Goal: Information Seeking & Learning: Compare options

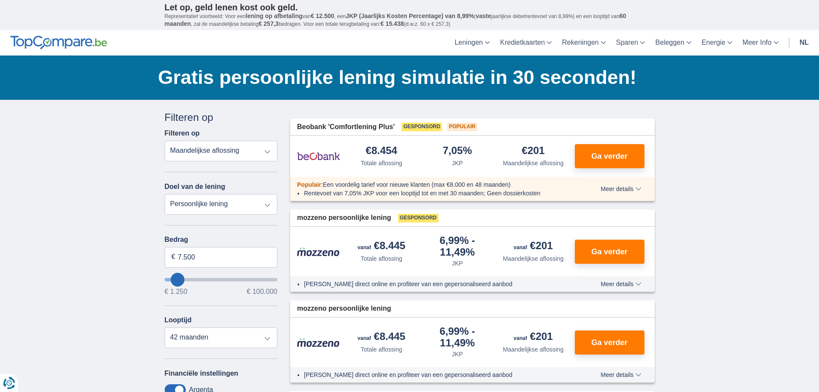
click at [267, 150] on select "Totale aflossing JKP Maandelijkse aflossing" at bounding box center [221, 151] width 113 height 21
click at [268, 202] on select "Persoonlijke lening Auto Moto / fiets Mobilhome / caravan Renovatie Energie Sch…" at bounding box center [221, 204] width 113 height 21
click at [165, 194] on select "Persoonlijke lening Auto Moto / fiets Mobilhome / caravan Renovatie Energie Sch…" at bounding box center [221, 204] width 113 height 21
drag, startPoint x: 199, startPoint y: 257, endPoint x: 174, endPoint y: 250, distance: 26.2
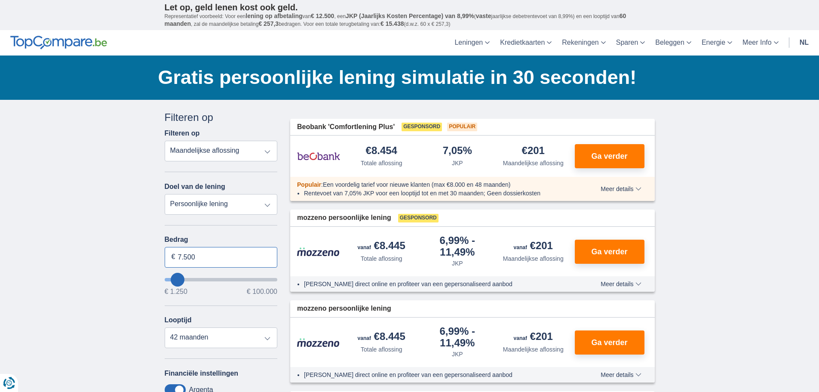
click at [174, 250] on input "7.500" at bounding box center [221, 257] width 113 height 21
type input "1.250"
type input "1250"
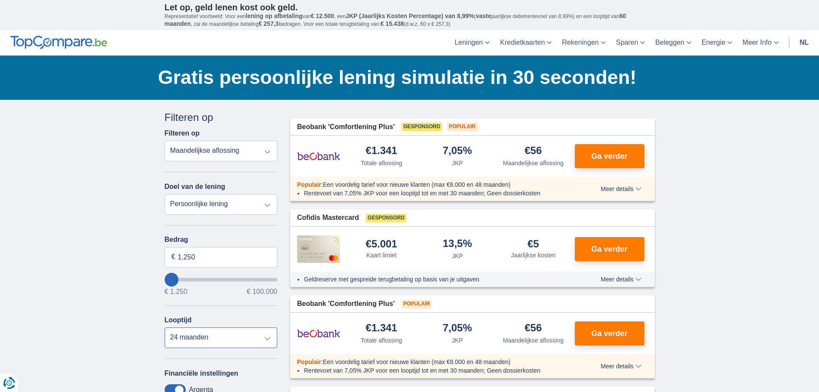
select select "12"
click at [165, 327] on select "12 maanden 18 maanden 24 maanden" at bounding box center [221, 337] width 113 height 21
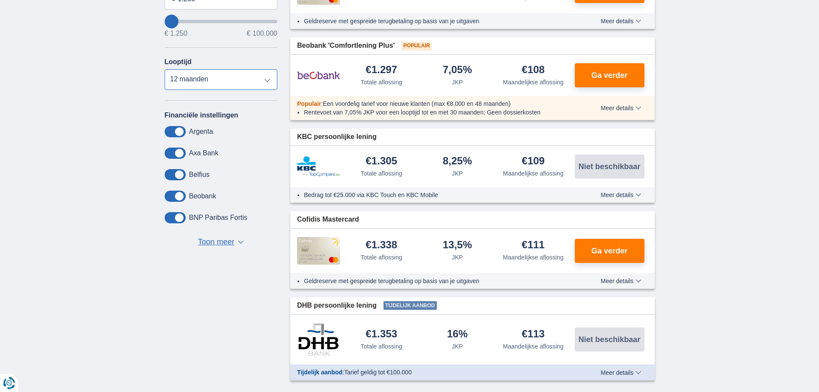
scroll to position [43, 0]
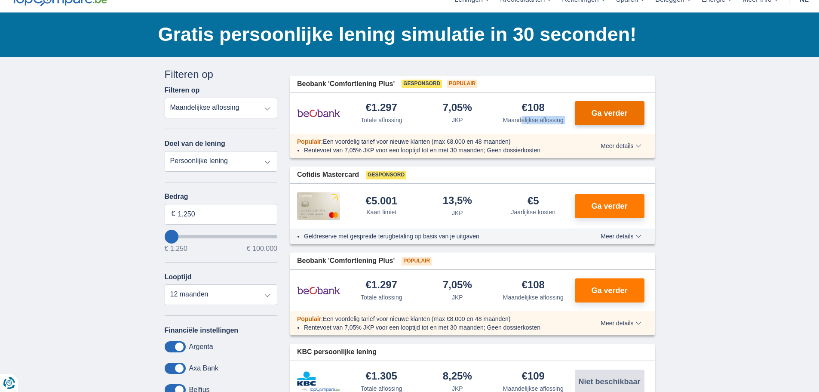
drag, startPoint x: 522, startPoint y: 117, endPoint x: 577, endPoint y: 109, distance: 55.6
click at [577, 109] on div "€1.297 Totale aflossing 7,05% JKP" at bounding box center [472, 112] width 365 height 41
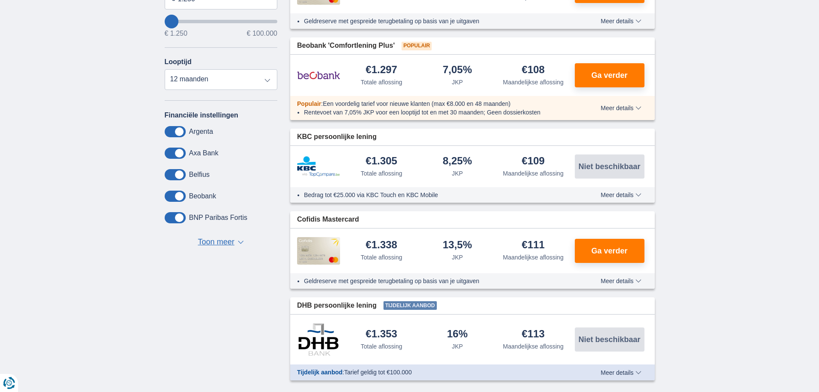
drag, startPoint x: 526, startPoint y: 334, endPoint x: 561, endPoint y: 344, distance: 35.8
click at [561, 347] on div "€113 Maandelijkse aflossing" at bounding box center [533, 339] width 76 height 22
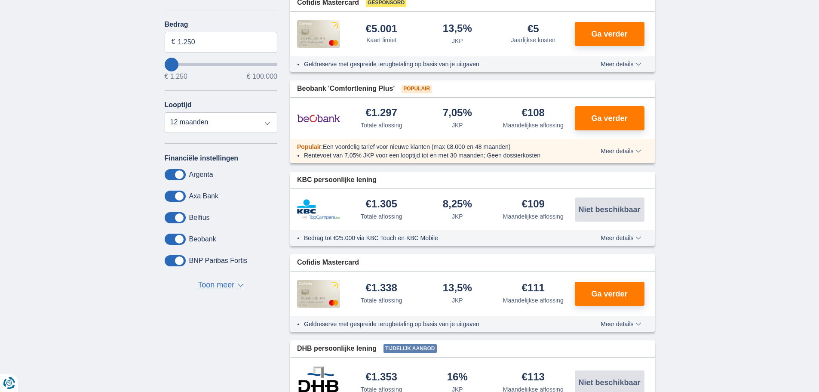
scroll to position [0, 0]
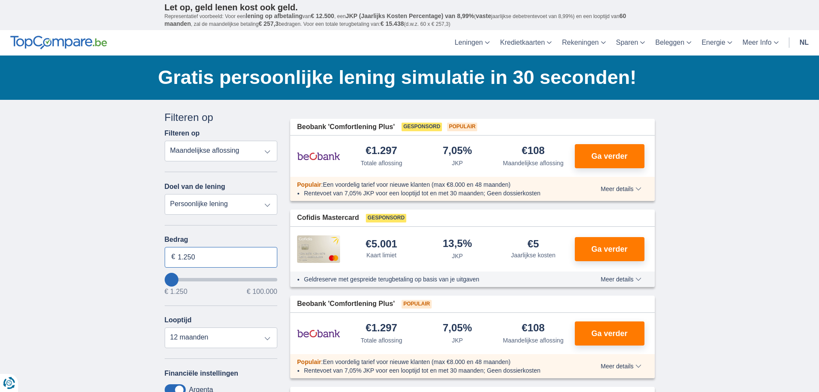
drag, startPoint x: 209, startPoint y: 257, endPoint x: 169, endPoint y: 257, distance: 39.6
click at [169, 257] on input "1.250" at bounding box center [221, 257] width 113 height 21
type input "1.250"
type input "1250"
select select "24"
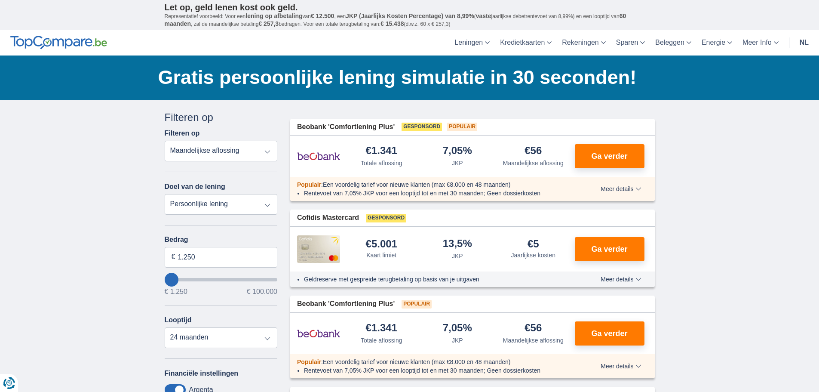
drag, startPoint x: 370, startPoint y: 150, endPoint x: 417, endPoint y: 152, distance: 47.3
click at [417, 152] on div "€1.341 Totale aflossing" at bounding box center [382, 156] width 76 height 22
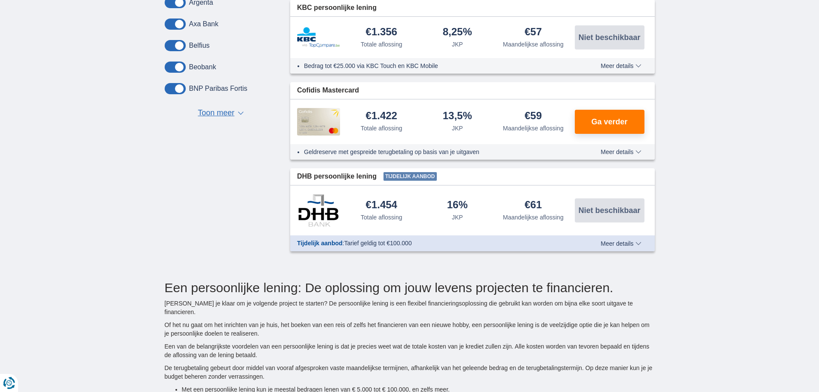
scroll to position [430, 0]
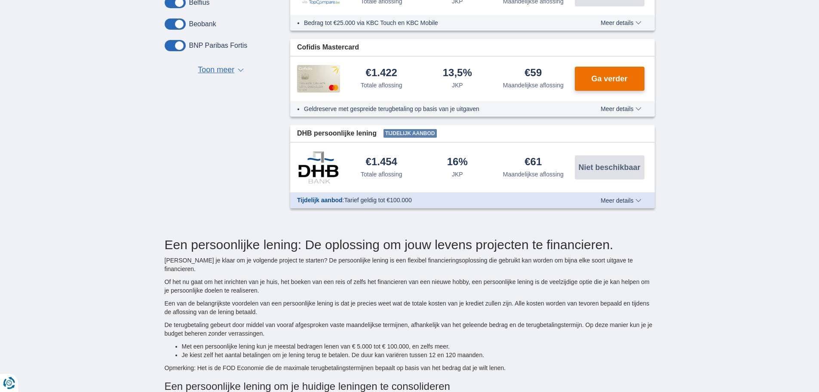
click at [597, 76] on span "Ga verder" at bounding box center [609, 79] width 36 height 8
